Goal: Navigation & Orientation: Find specific page/section

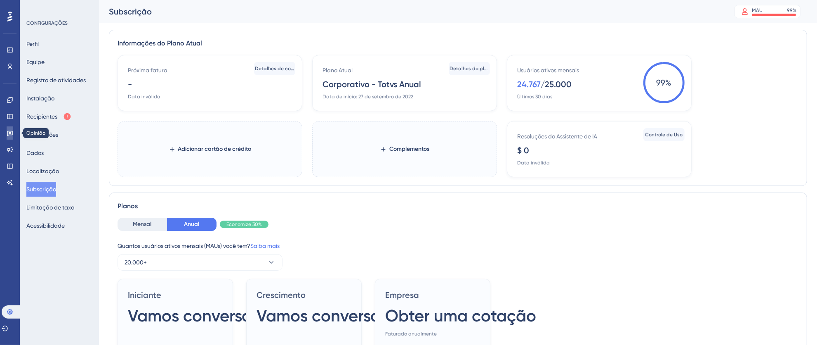
click at [10, 135] on icon at bounding box center [10, 133] width 6 height 5
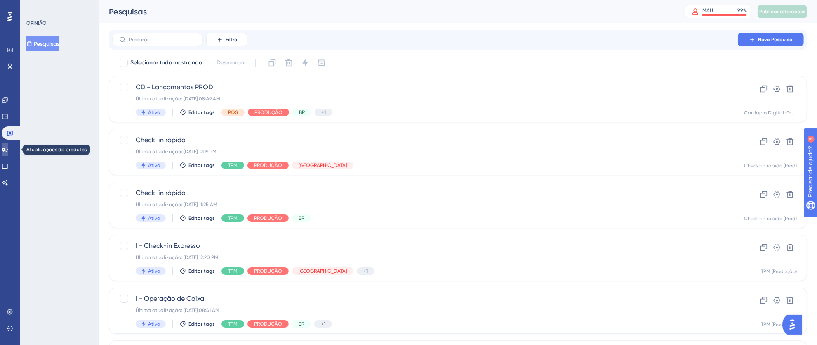
click at [8, 145] on link at bounding box center [5, 149] width 7 height 13
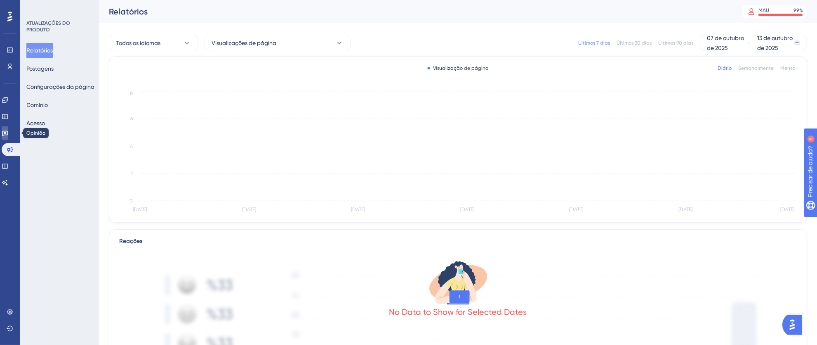
click at [8, 132] on icon at bounding box center [5, 133] width 7 height 7
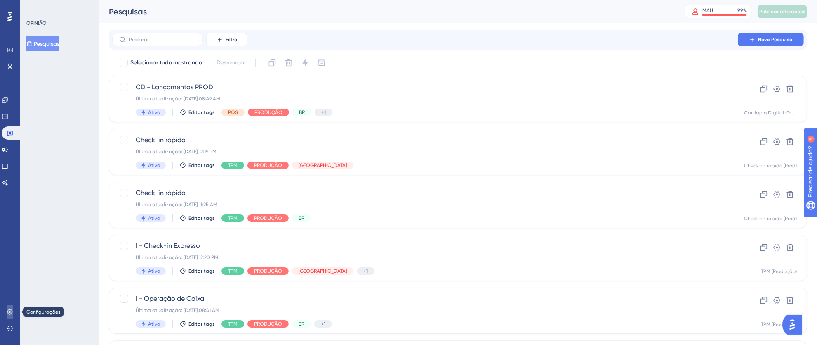
click at [10, 311] on icon at bounding box center [9, 311] width 5 height 5
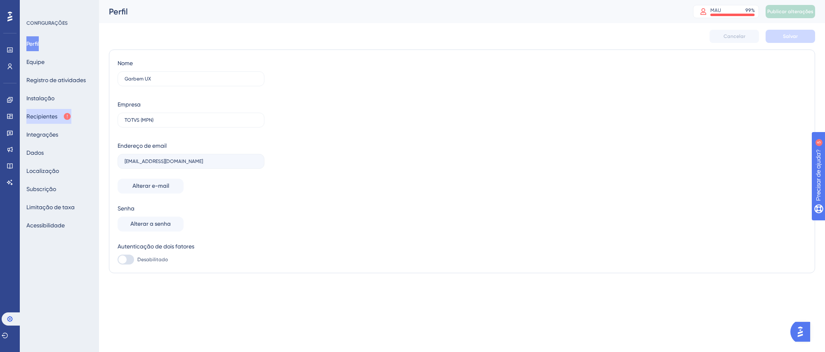
click at [46, 118] on font "Recipientes" at bounding box center [41, 116] width 31 height 7
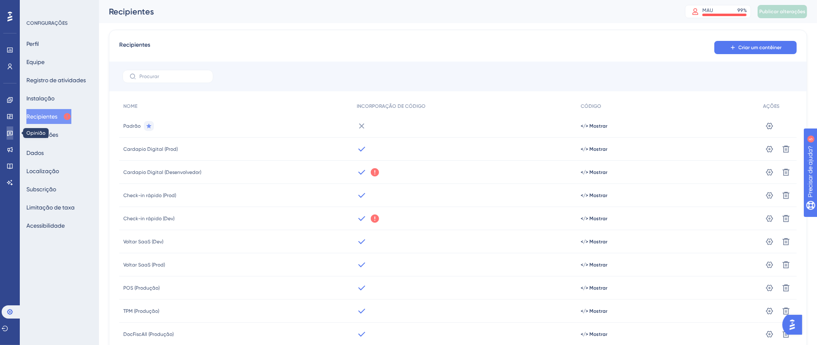
click at [11, 136] on link at bounding box center [10, 132] width 7 height 13
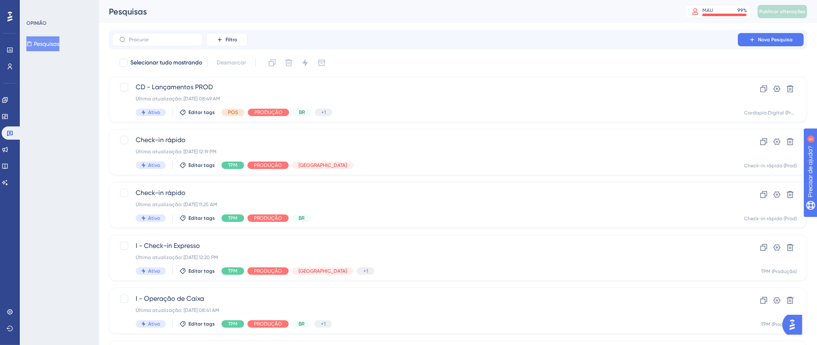
click at [5, 14] on div at bounding box center [9, 16] width 13 height 13
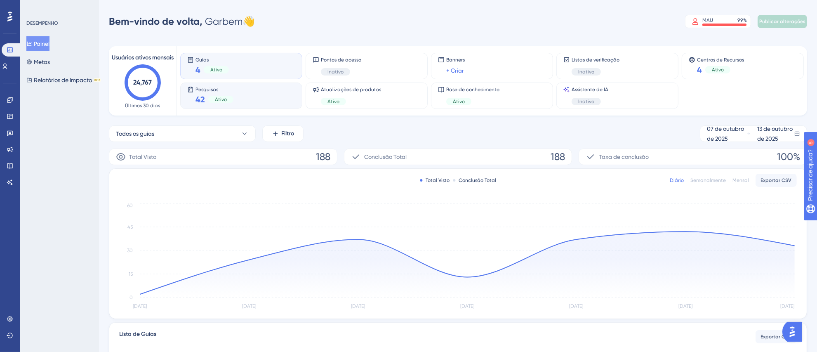
click at [244, 93] on div "Pesquisas 42 Ativo" at bounding box center [241, 95] width 108 height 19
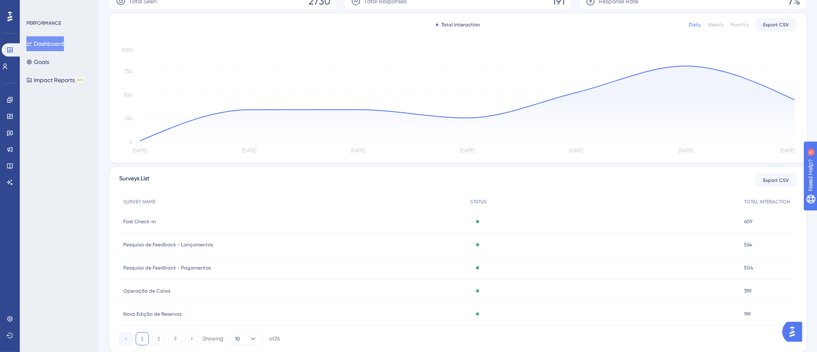
click at [10, 139] on div "Engagement Widgets Feedback Product Updates Knowledge Base AI Assistant" at bounding box center [10, 141] width 7 height 96
click at [10, 147] on icon at bounding box center [10, 149] width 7 height 7
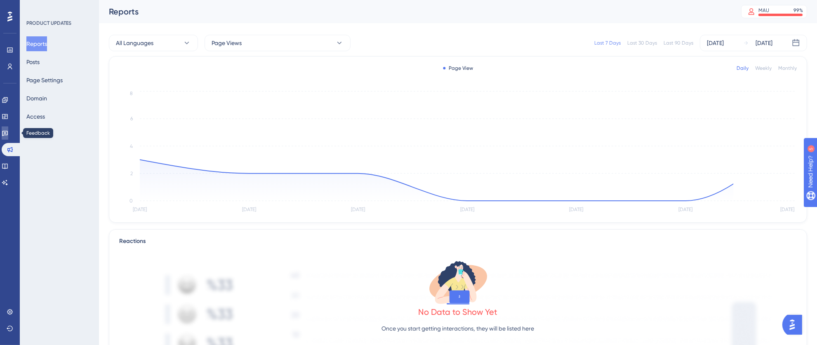
click at [8, 133] on icon at bounding box center [5, 133] width 6 height 5
